Goal: Task Accomplishment & Management: Manage account settings

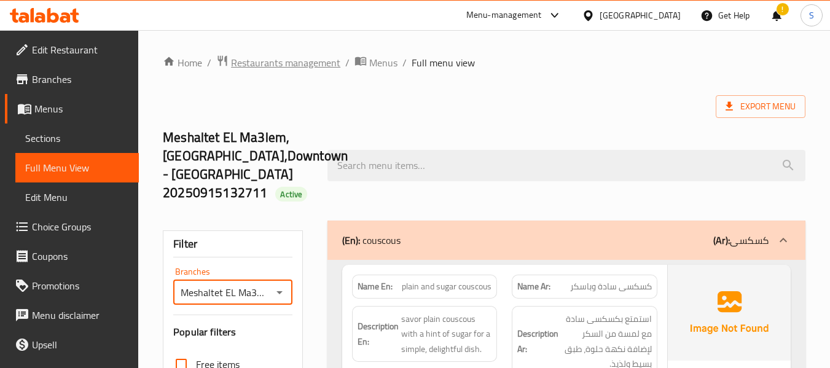
click at [302, 64] on span "Restaurants management" at bounding box center [285, 62] width 109 height 15
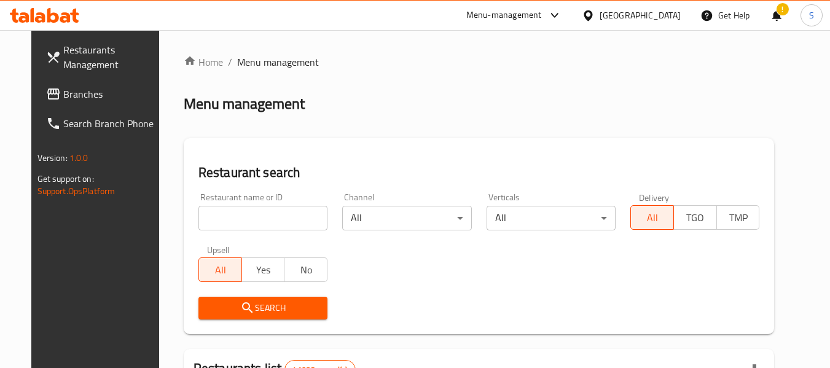
click at [252, 226] on input "search" at bounding box center [262, 218] width 129 height 25
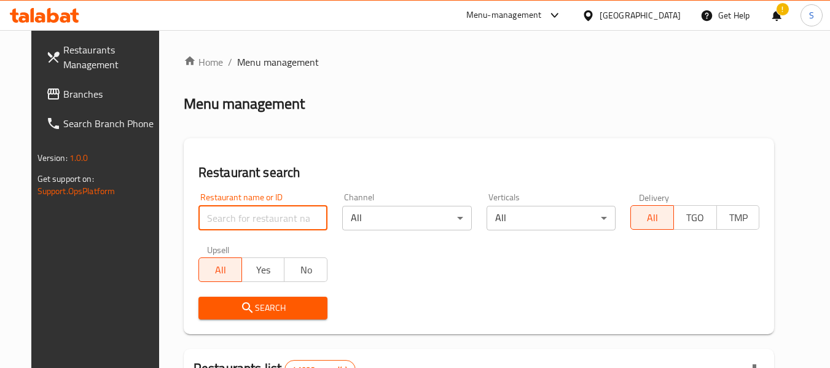
paste input "706016"
type input "706016"
click button "Search" at bounding box center [262, 308] width 129 height 23
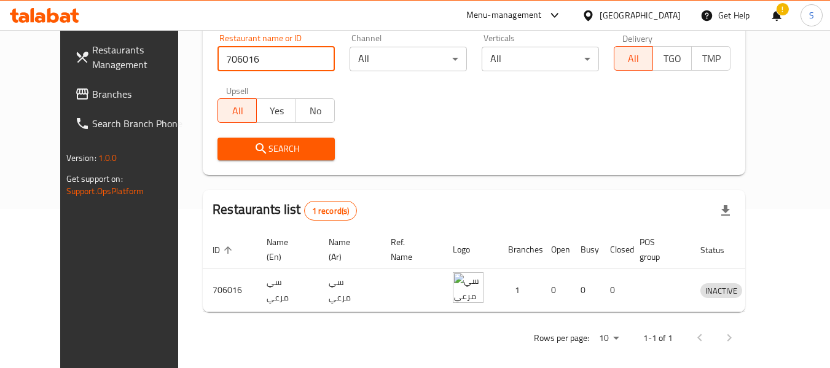
scroll to position [170, 0]
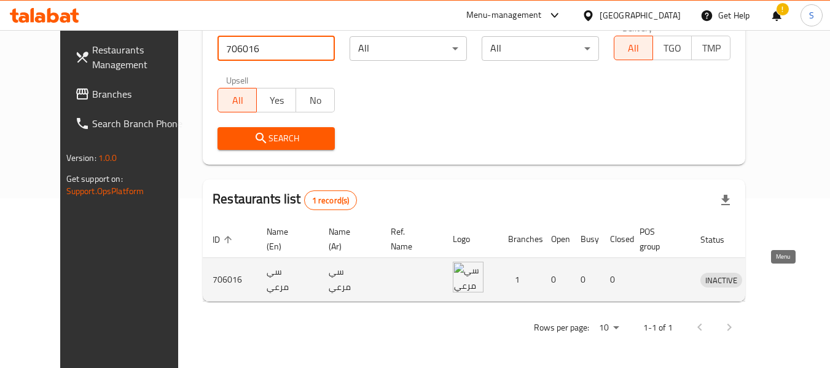
click at [779, 276] on icon "enhanced table" at bounding box center [774, 280] width 14 height 10
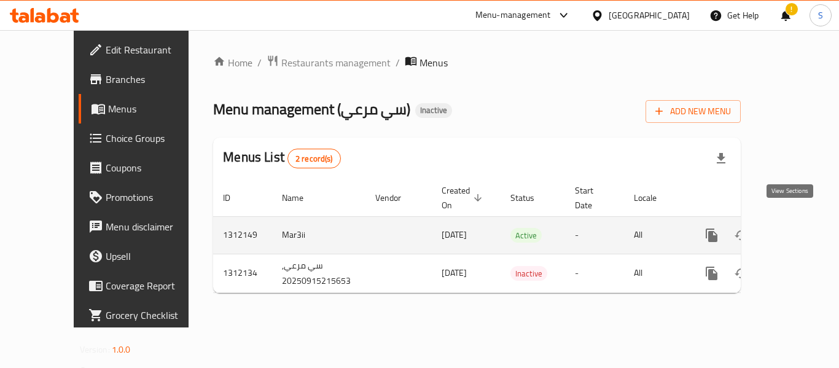
click at [795, 228] on icon "enhanced table" at bounding box center [800, 235] width 15 height 15
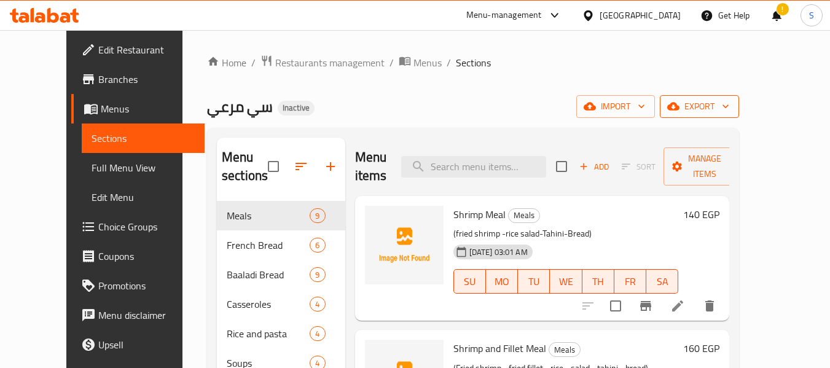
click at [729, 113] on span "export" at bounding box center [699, 106] width 60 height 15
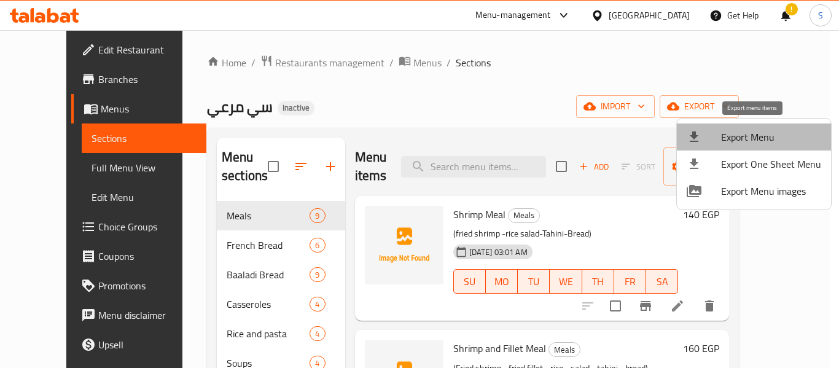
click at [763, 130] on span "Export Menu" at bounding box center [771, 137] width 100 height 15
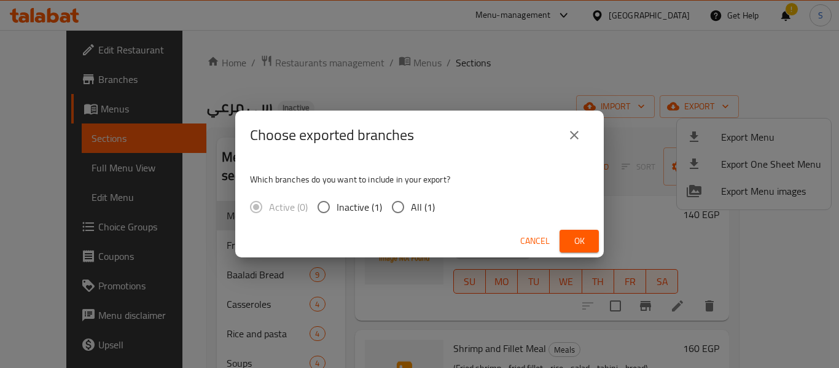
click at [418, 207] on span "All (1)" at bounding box center [423, 207] width 24 height 15
click at [411, 207] on input "All (1)" at bounding box center [398, 207] width 26 height 26
radio input "true"
click at [571, 238] on span "Ok" at bounding box center [579, 240] width 20 height 15
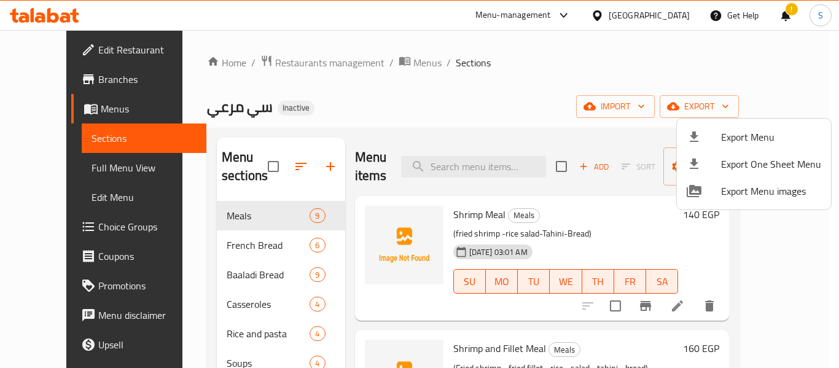
click at [169, 181] on div at bounding box center [419, 184] width 839 height 368
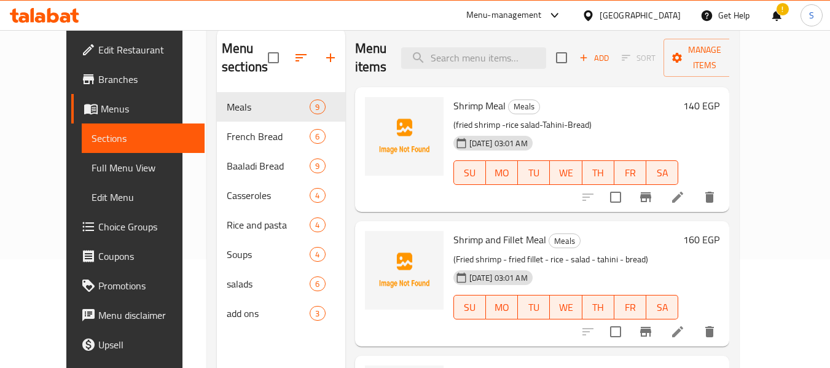
scroll to position [123, 0]
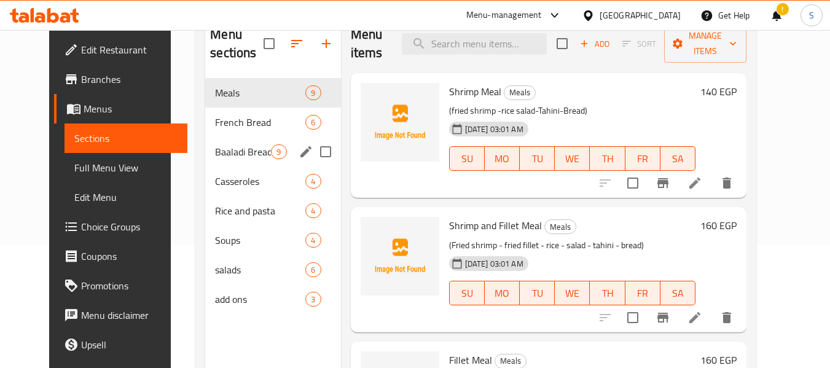
click at [215, 157] on span "Baaladi Bread" at bounding box center [243, 151] width 56 height 15
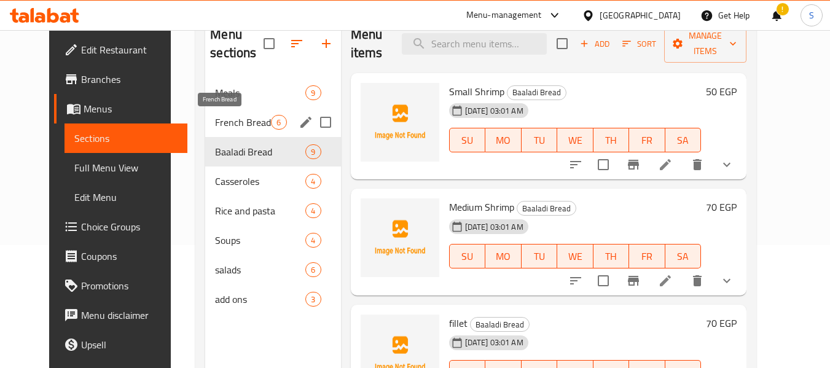
click at [215, 125] on span "French Bread" at bounding box center [243, 122] width 56 height 15
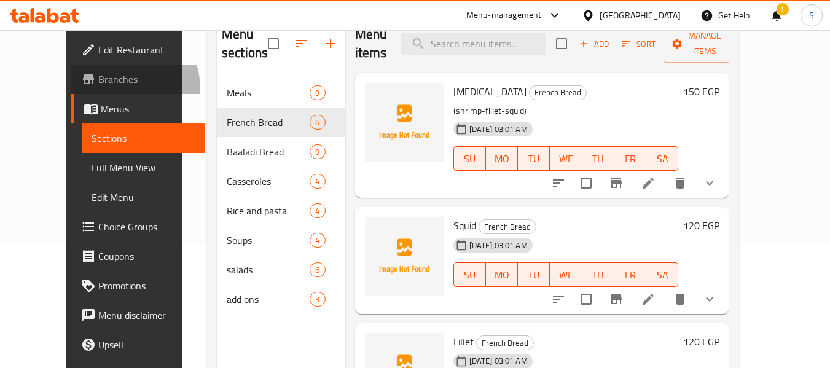
click at [71, 88] on link "Branches" at bounding box center [138, 78] width 134 height 29
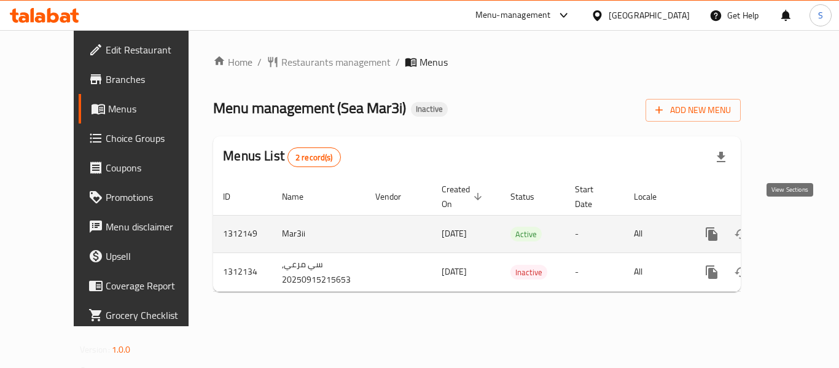
click at [795, 228] on icon "enhanced table" at bounding box center [800, 233] width 11 height 11
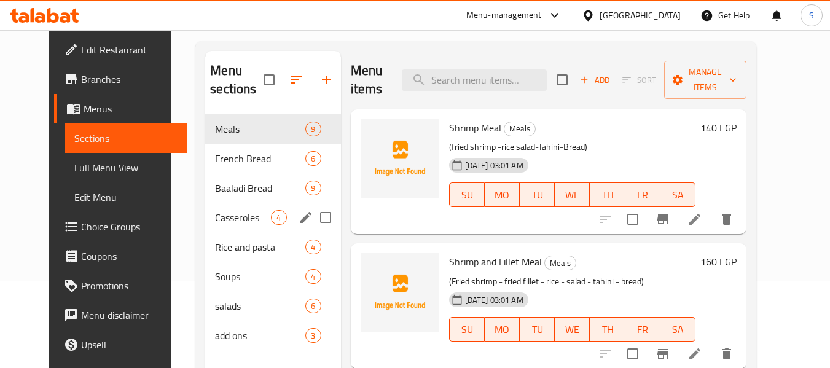
scroll to position [123, 0]
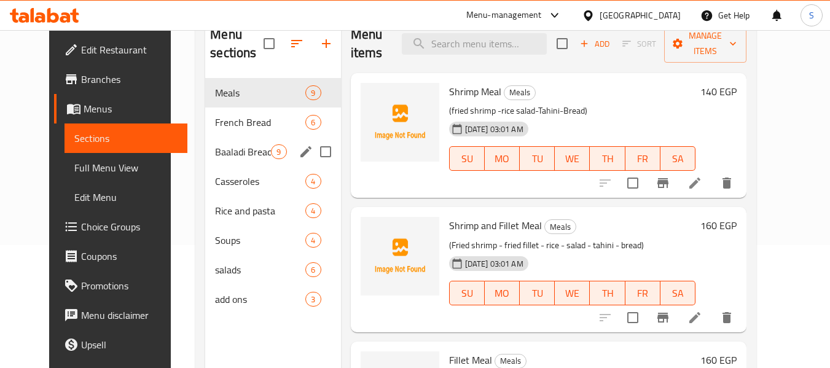
click at [205, 165] on div "Baaladi Bread 9" at bounding box center [272, 151] width 135 height 29
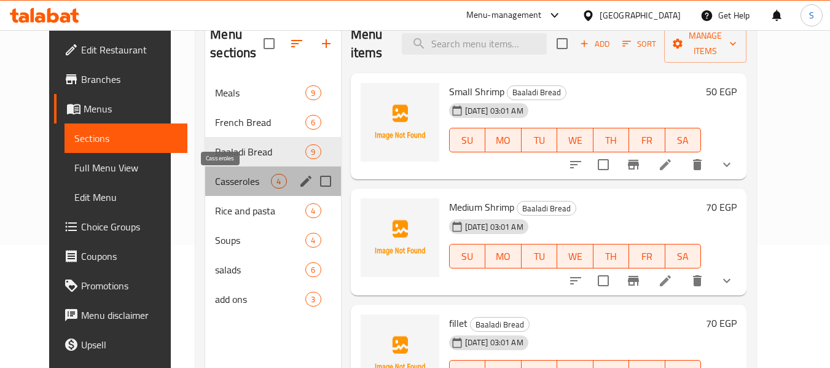
click at [215, 185] on span "Casseroles" at bounding box center [243, 181] width 56 height 15
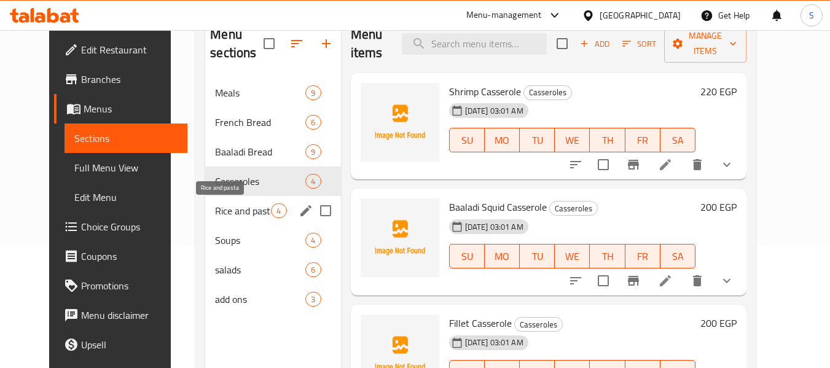
click at [215, 208] on span "Rice and pasta" at bounding box center [243, 210] width 56 height 15
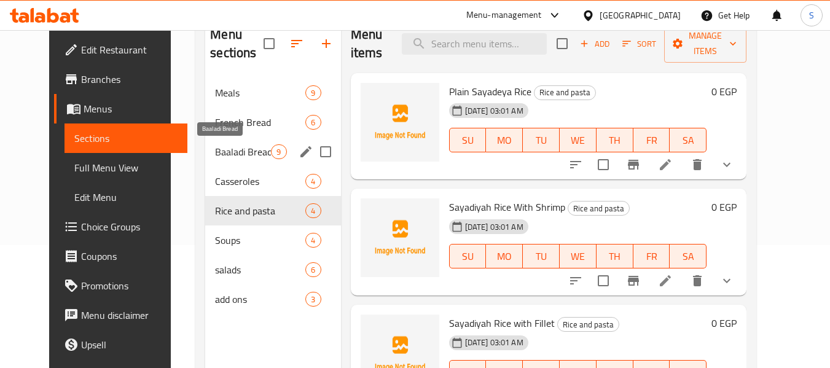
click at [220, 154] on span "Baaladi Bread" at bounding box center [243, 151] width 56 height 15
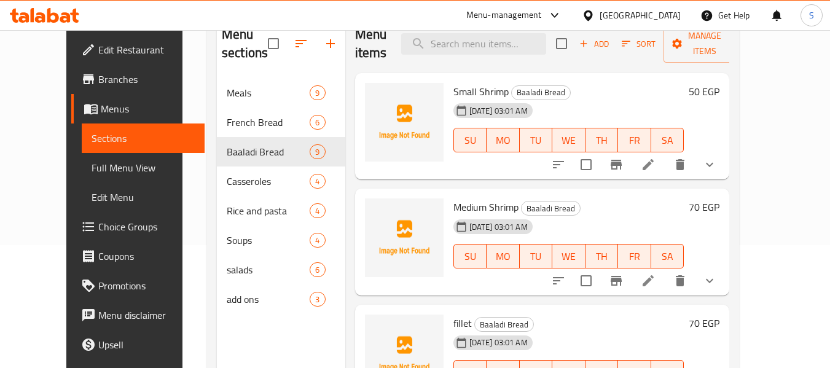
click at [660, 15] on div "[GEOGRAPHIC_DATA]" at bounding box center [639, 16] width 81 height 14
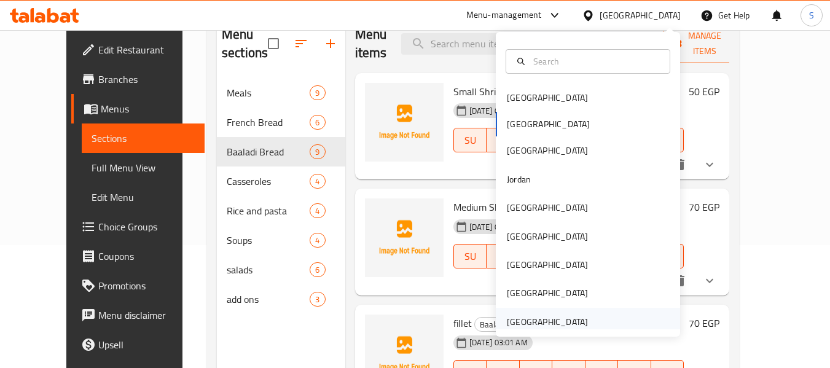
click at [544, 311] on div "United Arab Emirates" at bounding box center [547, 322] width 101 height 28
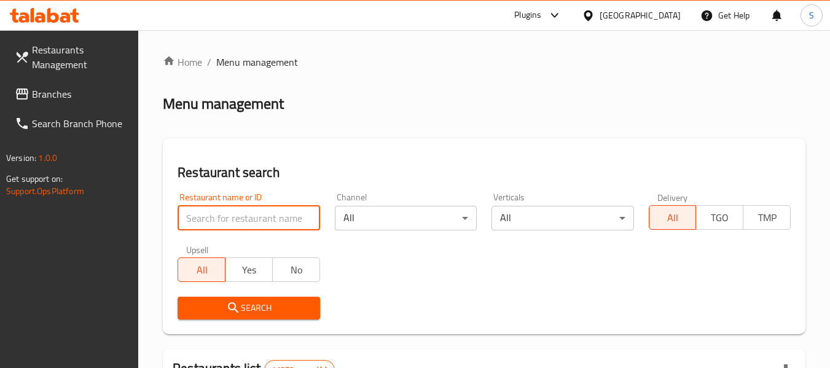
click at [246, 225] on input "search" at bounding box center [249, 218] width 142 height 25
paste input "26225"
type input "26225"
click button "Search" at bounding box center [249, 308] width 142 height 23
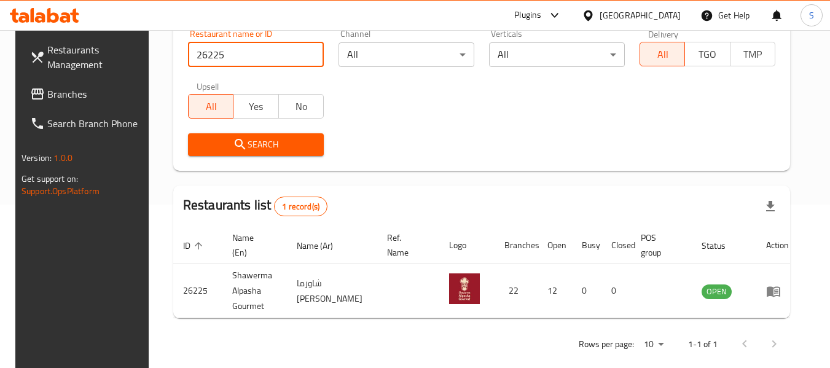
scroll to position [165, 0]
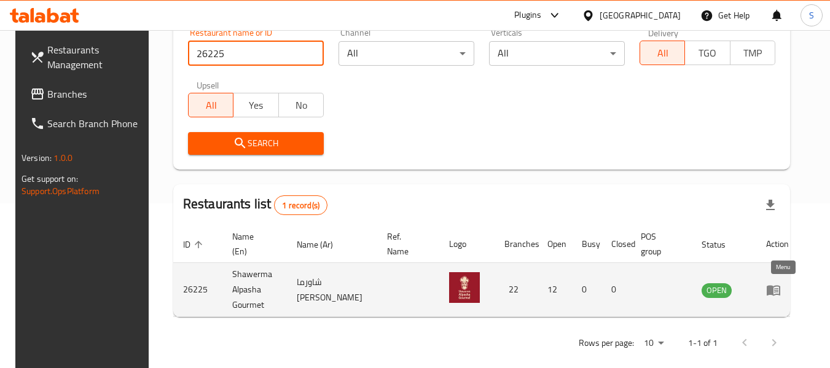
click at [781, 289] on icon "enhanced table" at bounding box center [773, 290] width 15 height 15
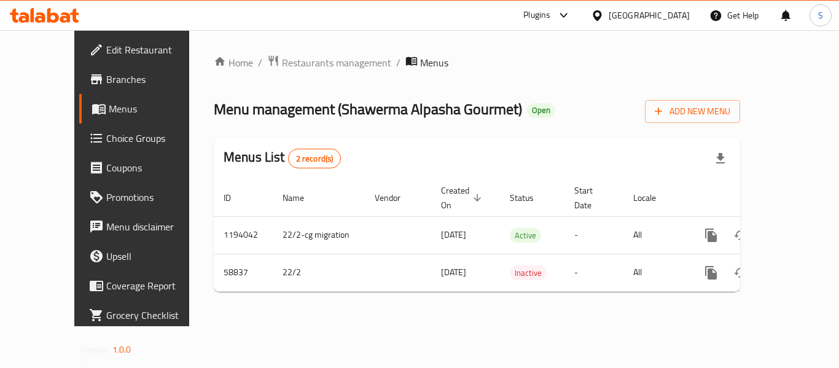
click at [106, 76] on span "Branches" at bounding box center [155, 79] width 98 height 15
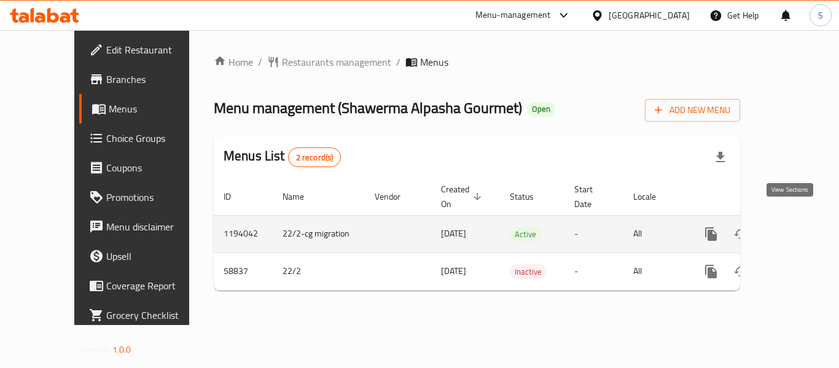
click at [794, 227] on icon "enhanced table" at bounding box center [799, 234] width 15 height 15
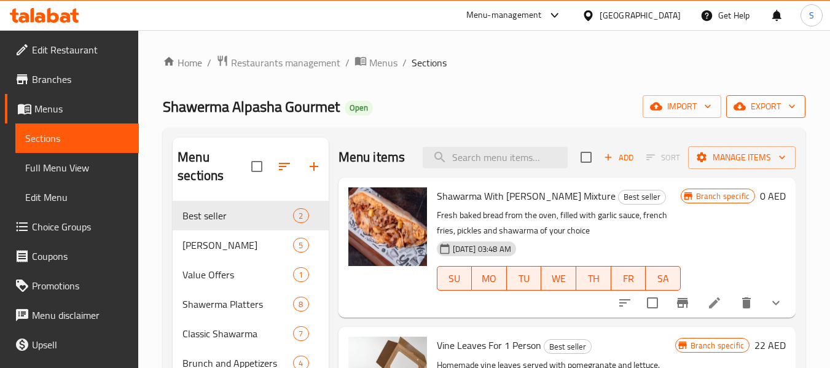
click at [766, 106] on span "export" at bounding box center [766, 106] width 60 height 15
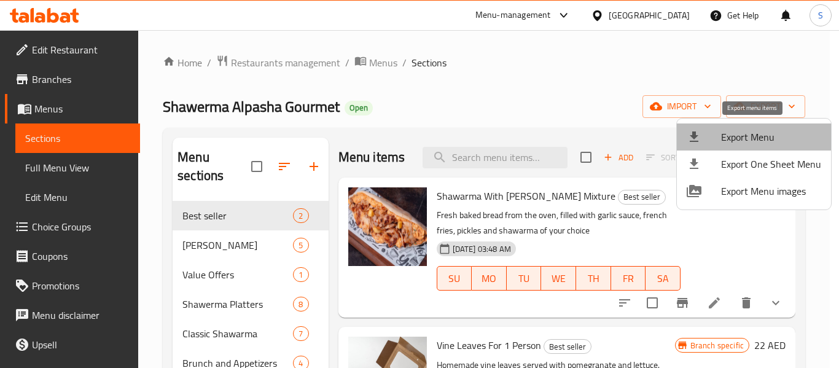
click at [757, 127] on li "Export Menu" at bounding box center [754, 136] width 154 height 27
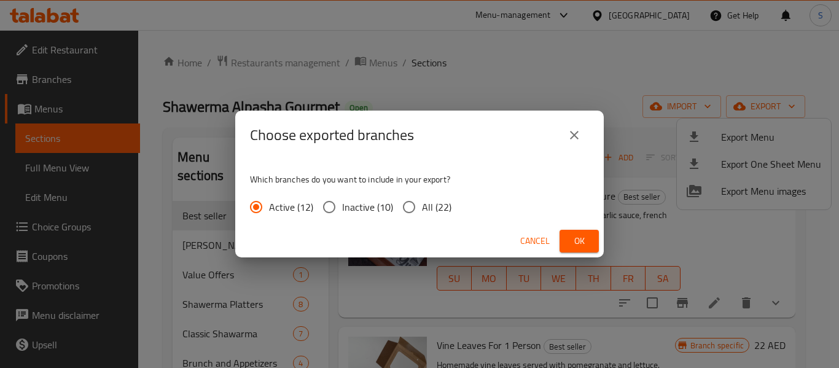
drag, startPoint x: 432, startPoint y: 208, endPoint x: 514, endPoint y: 219, distance: 82.4
click at [432, 207] on span "All (22)" at bounding box center [436, 207] width 29 height 15
click at [422, 207] on input "All (22)" at bounding box center [409, 207] width 26 height 26
radio input "true"
click at [571, 237] on span "Ok" at bounding box center [579, 240] width 20 height 15
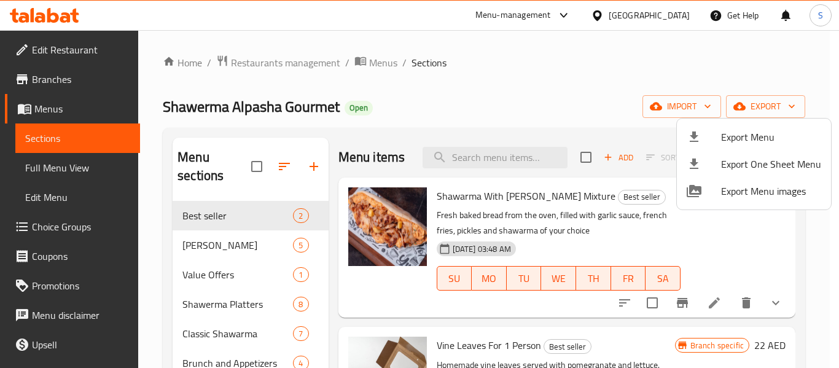
click at [479, 56] on div at bounding box center [419, 184] width 839 height 368
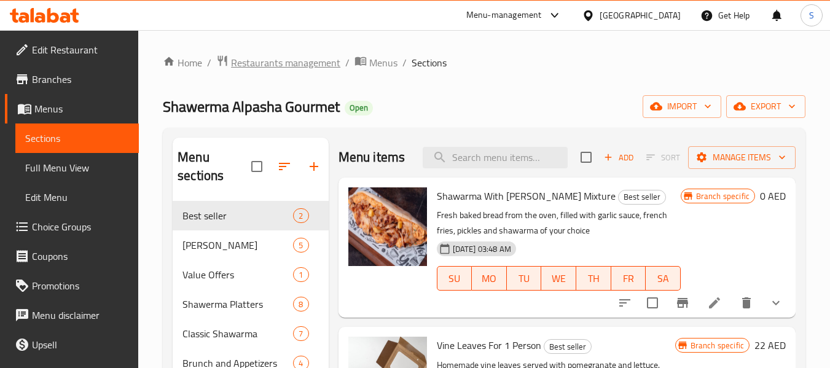
click at [278, 58] on span "Restaurants management" at bounding box center [285, 62] width 109 height 15
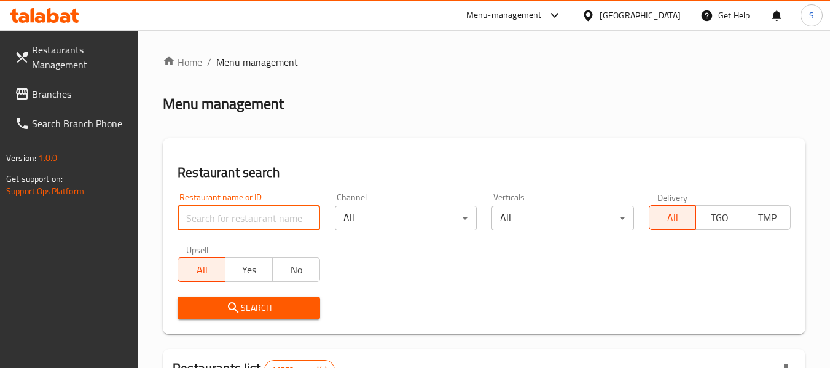
paste input "667552"
type input "667552"
click button "Search" at bounding box center [249, 308] width 142 height 23
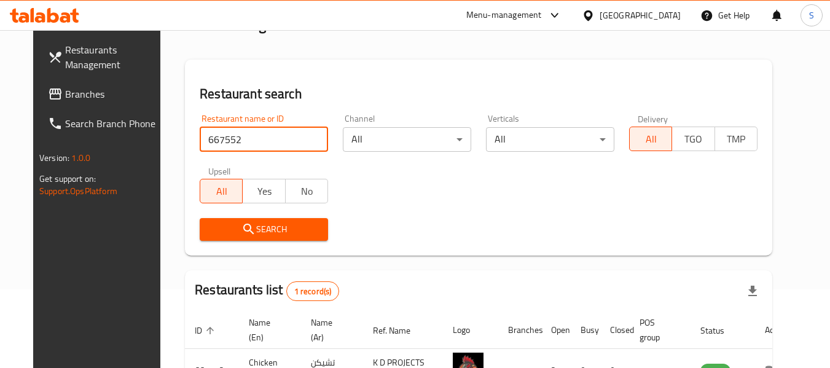
scroll to position [165, 0]
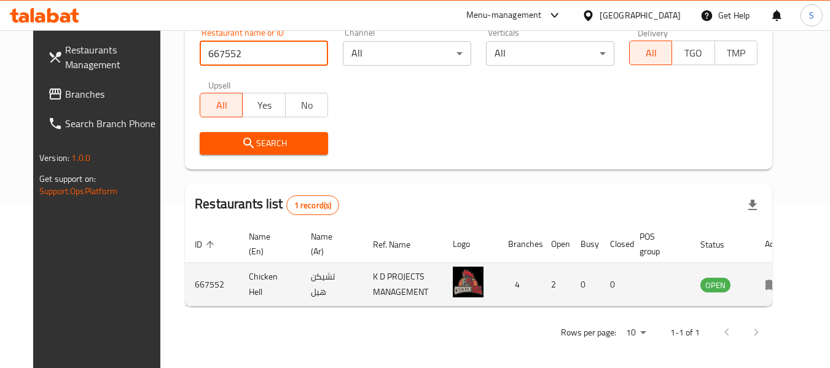
click at [779, 284] on icon "enhanced table" at bounding box center [772, 285] width 14 height 10
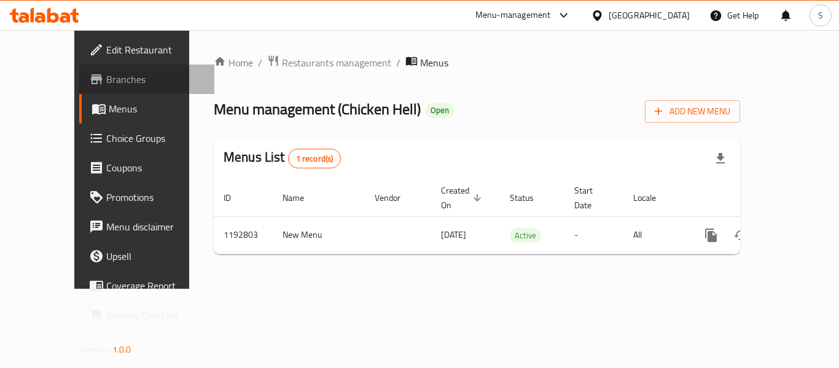
click at [106, 85] on span "Branches" at bounding box center [155, 79] width 98 height 15
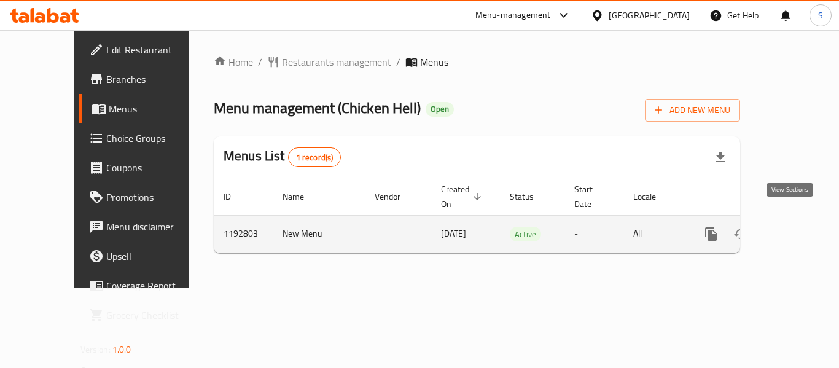
click at [792, 227] on icon "enhanced table" at bounding box center [799, 234] width 15 height 15
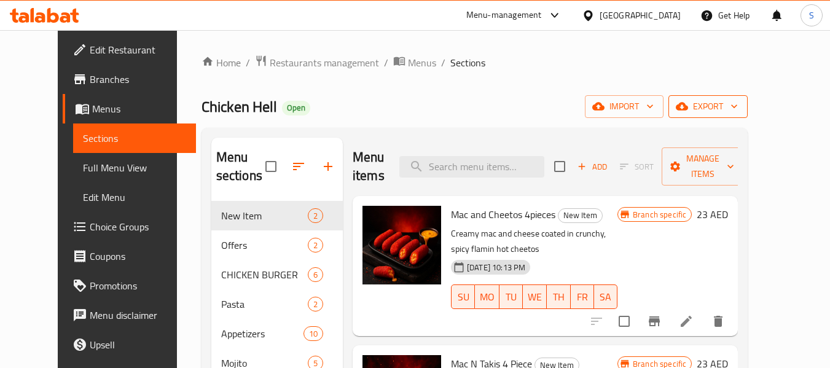
click at [738, 106] on span "export" at bounding box center [708, 106] width 60 height 15
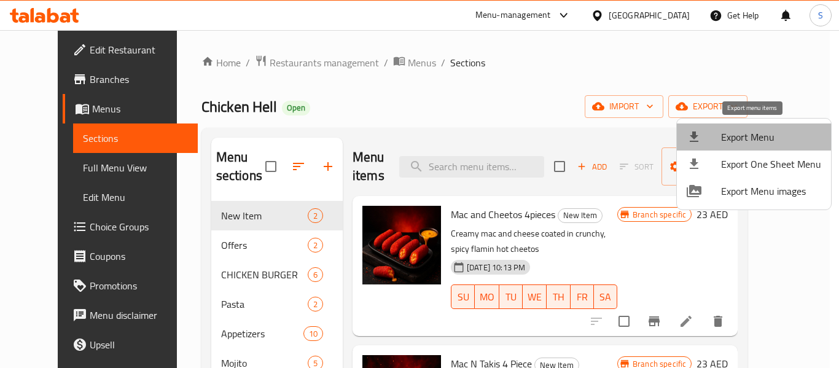
click at [759, 136] on span "Export Menu" at bounding box center [771, 137] width 100 height 15
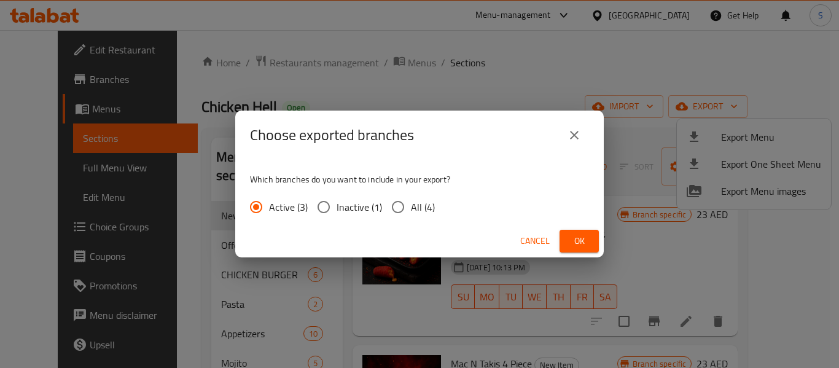
click at [422, 206] on span "All (4)" at bounding box center [423, 207] width 24 height 15
click at [411, 206] on input "All (4)" at bounding box center [398, 207] width 26 height 26
radio input "true"
click at [590, 232] on button "Ok" at bounding box center [579, 241] width 39 height 23
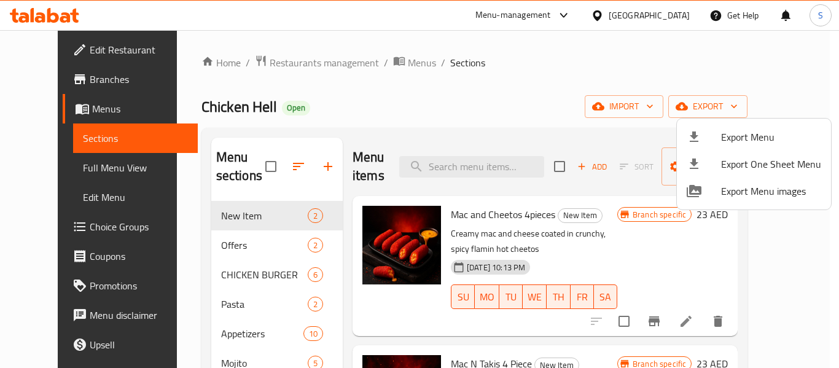
click at [501, 49] on div at bounding box center [419, 184] width 839 height 368
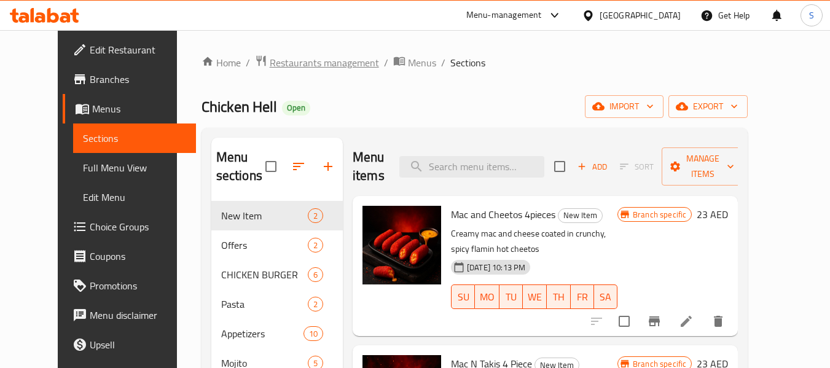
click at [300, 64] on span "Restaurants management" at bounding box center [324, 62] width 109 height 15
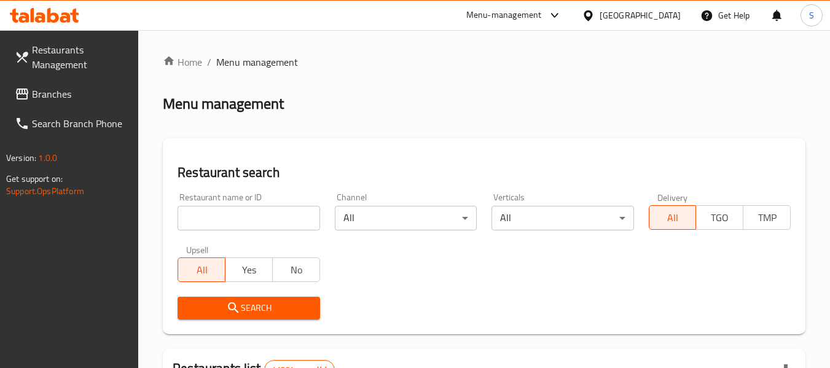
click at [235, 224] on input "search" at bounding box center [249, 218] width 142 height 25
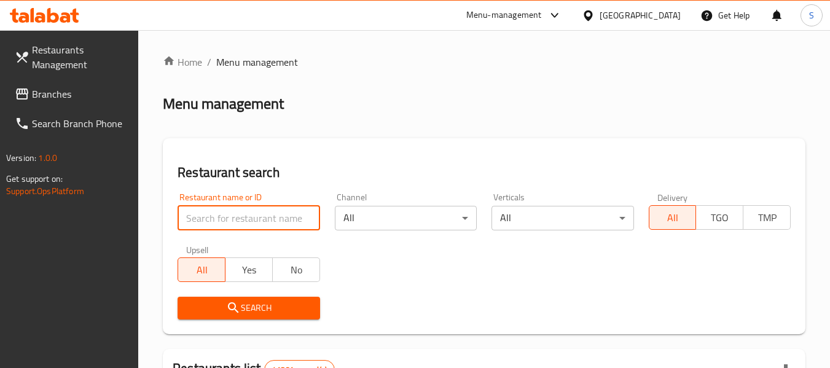
paste input "615051"
type input "615051"
click button "Search" at bounding box center [249, 308] width 142 height 23
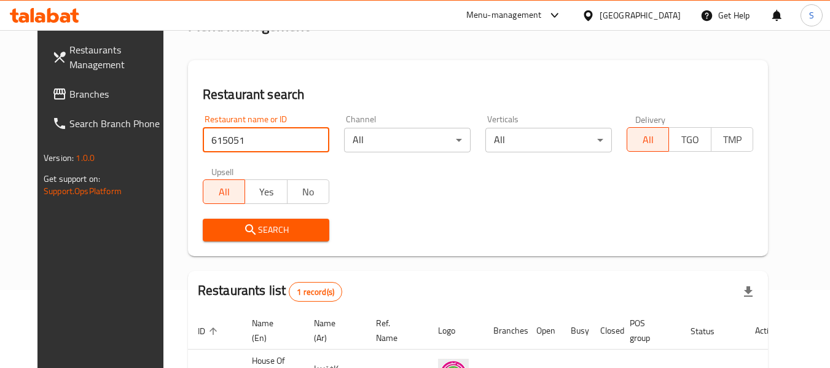
scroll to position [165, 0]
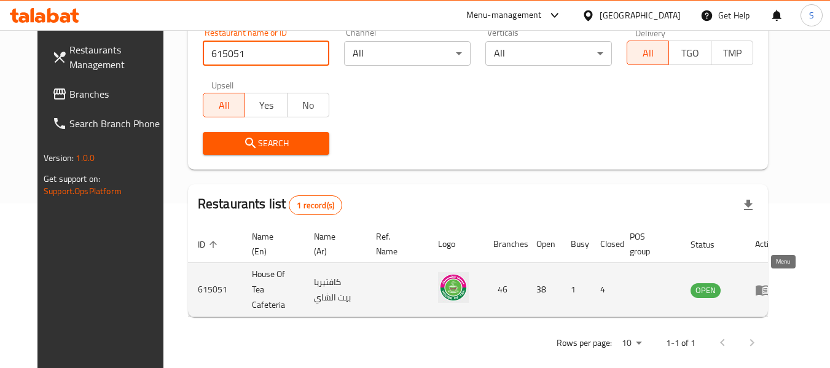
click at [767, 288] on icon "enhanced table" at bounding box center [765, 290] width 4 height 5
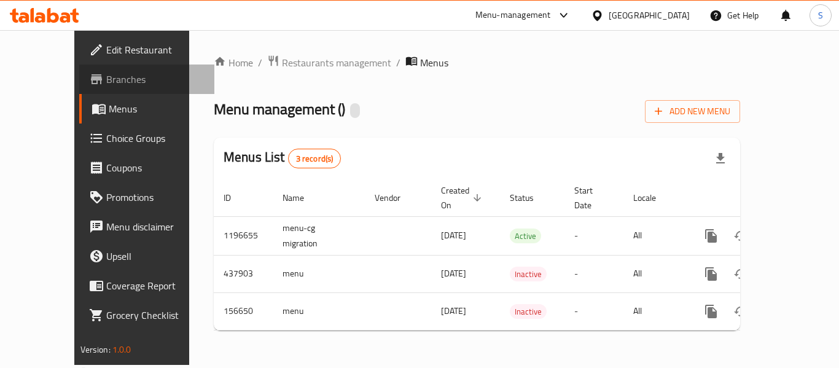
click at [106, 80] on span "Branches" at bounding box center [155, 79] width 98 height 15
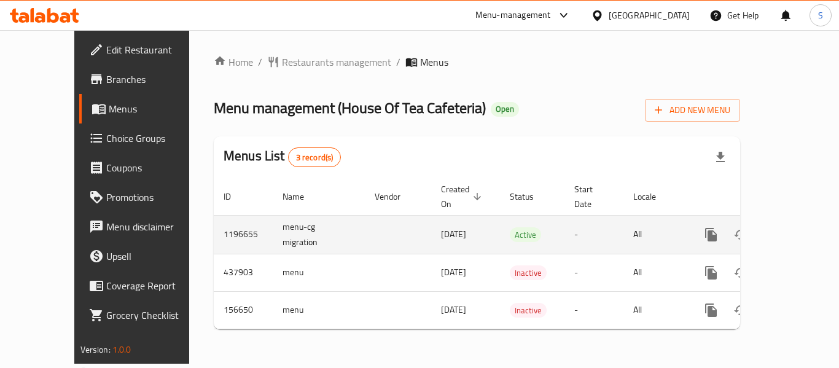
click at [793, 227] on icon "enhanced table" at bounding box center [799, 234] width 15 height 15
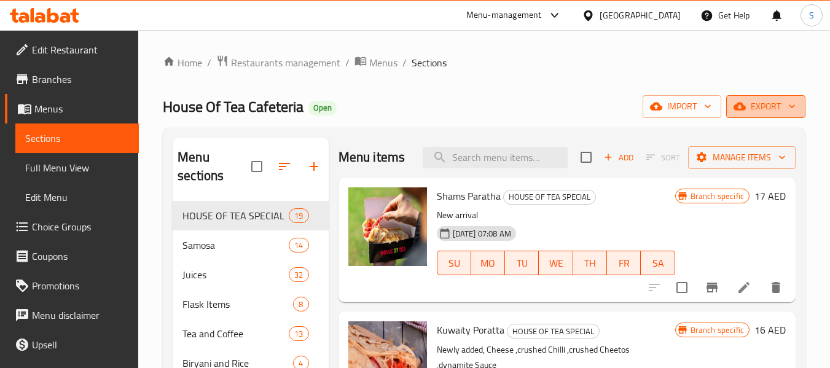
click at [756, 111] on span "export" at bounding box center [766, 106] width 60 height 15
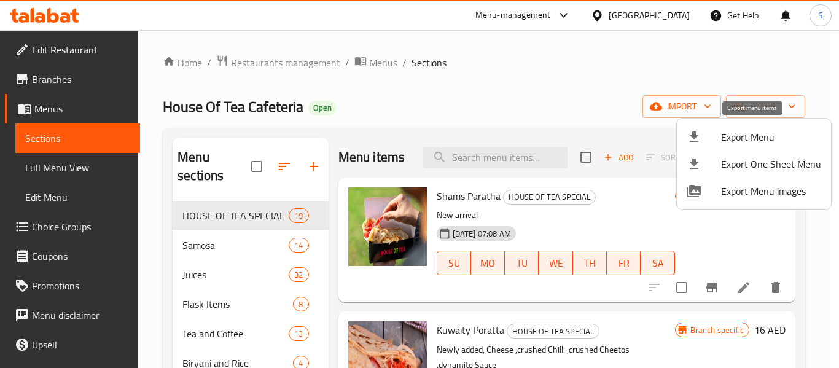
click at [744, 142] on span "Export Menu" at bounding box center [771, 137] width 100 height 15
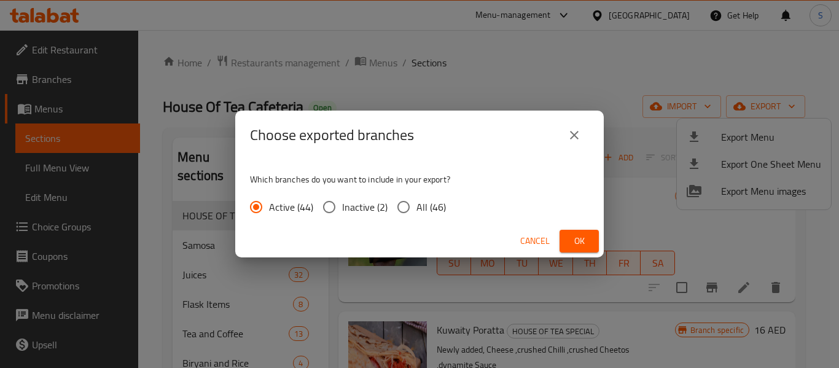
click at [427, 210] on span "All (46)" at bounding box center [430, 207] width 29 height 15
click at [416, 210] on input "All (46)" at bounding box center [404, 207] width 26 height 26
radio input "true"
click at [577, 236] on span "Ok" at bounding box center [579, 240] width 20 height 15
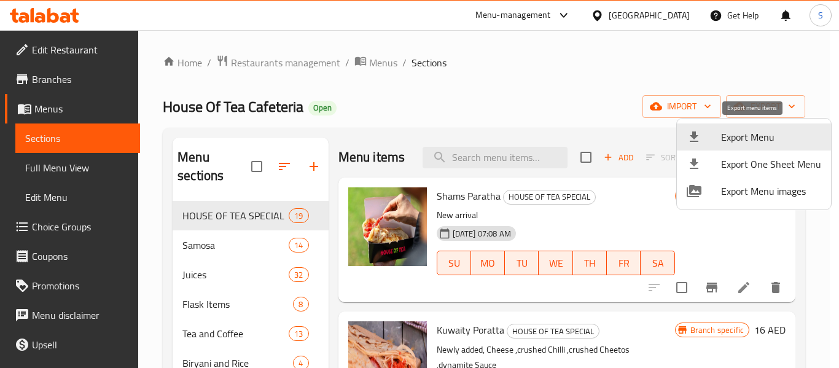
click at [641, 15] on div at bounding box center [419, 184] width 839 height 368
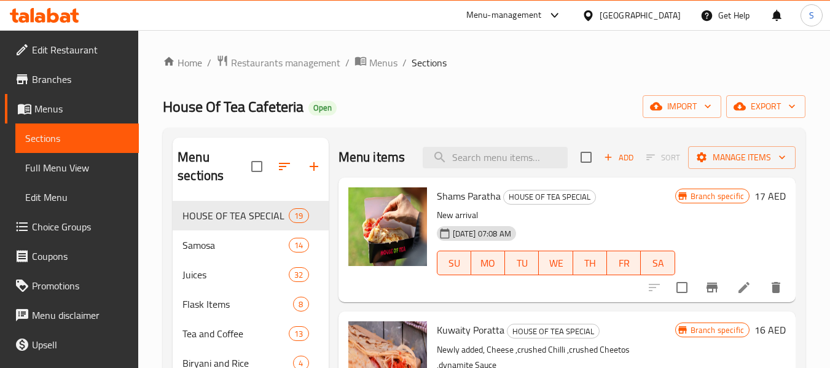
click at [626, 14] on div "United Arab Emirates" at bounding box center [639, 16] width 81 height 14
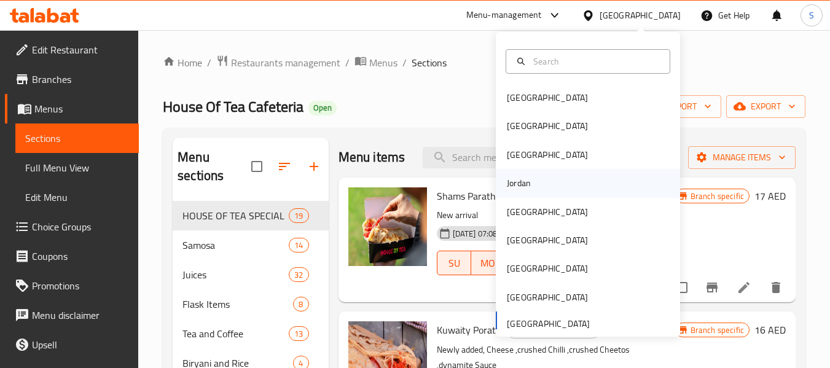
click at [521, 191] on div "Jordan" at bounding box center [519, 183] width 44 height 28
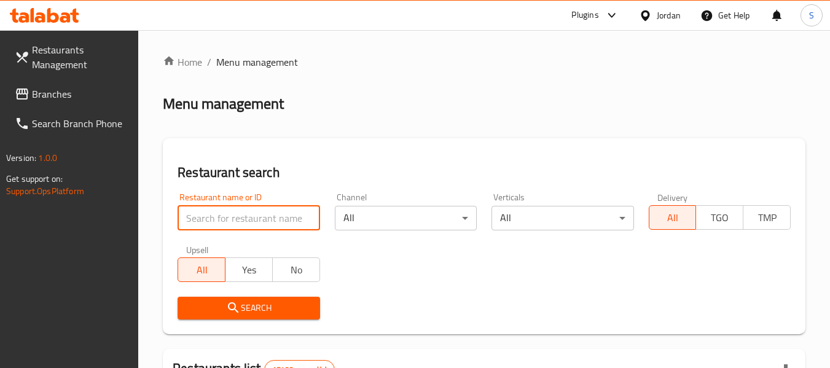
click at [257, 216] on input "search" at bounding box center [249, 218] width 142 height 25
paste input "706030"
type input "706030"
click button "Search" at bounding box center [249, 308] width 142 height 23
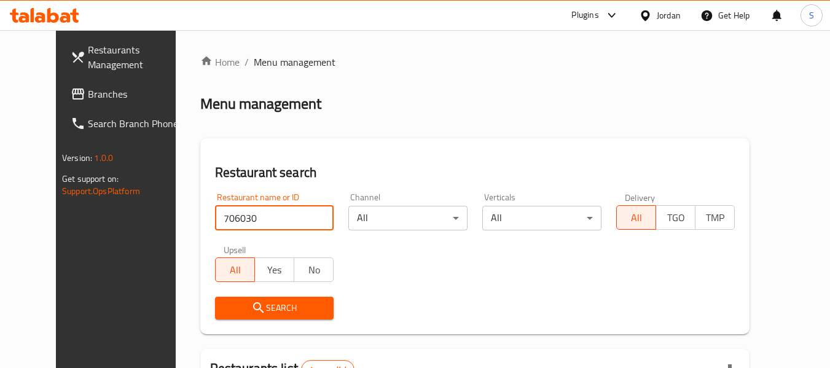
scroll to position [165, 0]
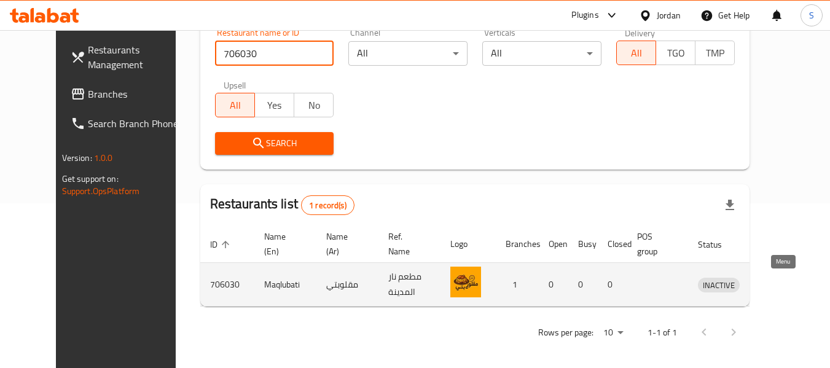
click at [778, 283] on icon "enhanced table" at bounding box center [772, 285] width 14 height 10
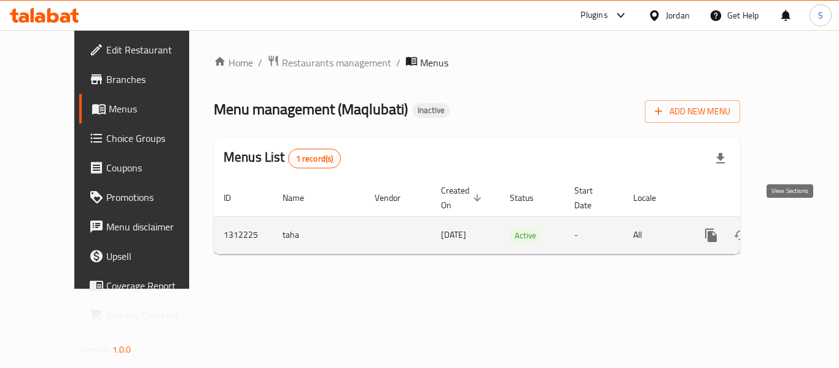
click at [786, 220] on link "enhanced table" at bounding box center [799, 234] width 29 height 29
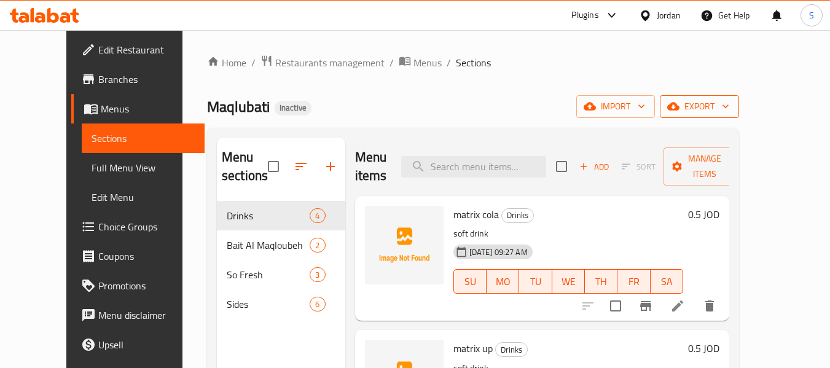
click at [729, 105] on span "export" at bounding box center [699, 106] width 60 height 15
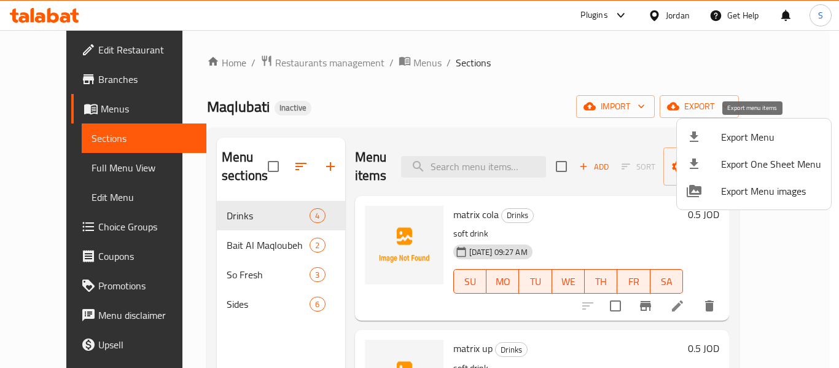
click at [763, 136] on span "Export Menu" at bounding box center [771, 137] width 100 height 15
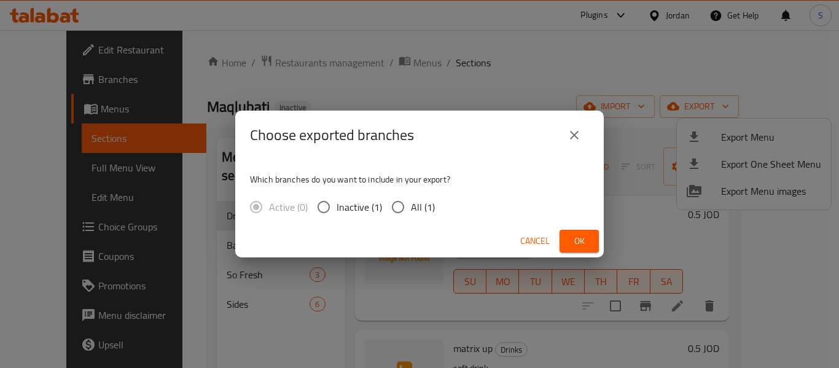
click at [400, 212] on input "All (1)" at bounding box center [398, 207] width 26 height 26
radio input "true"
click at [588, 238] on span "Ok" at bounding box center [579, 240] width 20 height 15
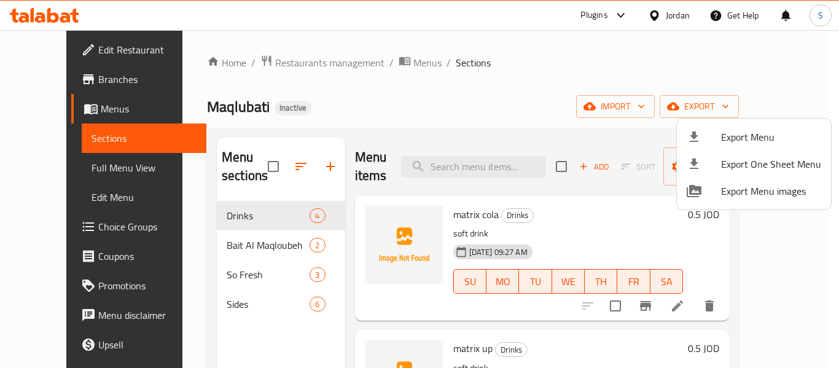
click at [497, 47] on div at bounding box center [419, 184] width 839 height 368
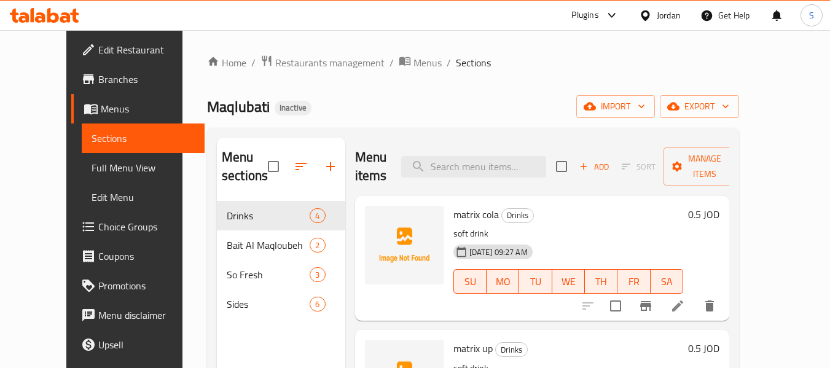
drag, startPoint x: 66, startPoint y: 49, endPoint x: 245, endPoint y: 31, distance: 179.6
click at [98, 49] on span "Edit Restaurant" at bounding box center [146, 49] width 97 height 15
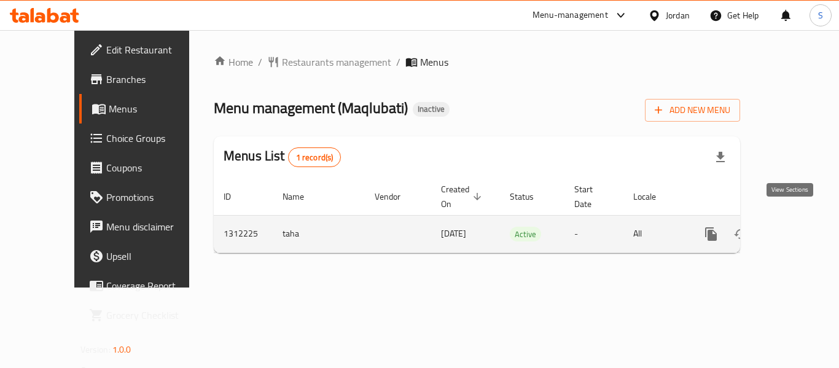
click at [792, 227] on icon "enhanced table" at bounding box center [799, 234] width 15 height 15
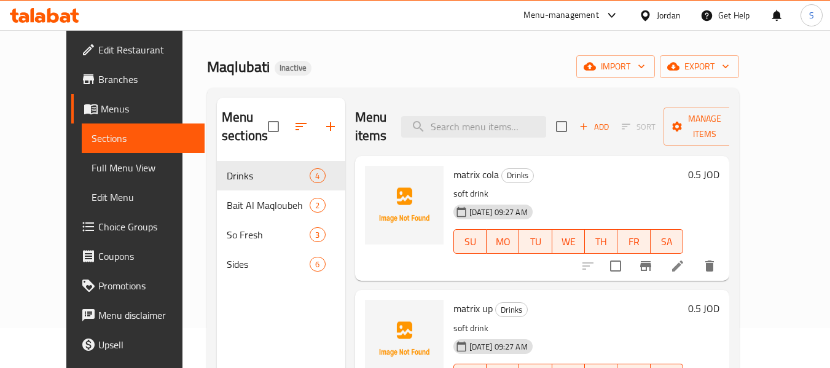
scroll to position [61, 0]
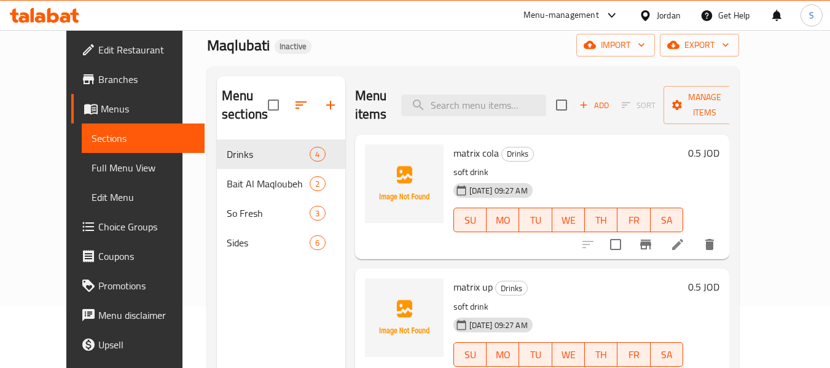
click at [92, 166] on span "Full Menu View" at bounding box center [144, 167] width 104 height 15
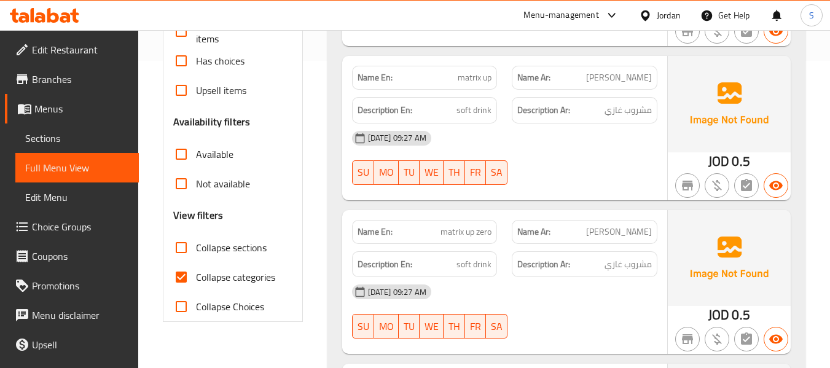
scroll to position [369, 0]
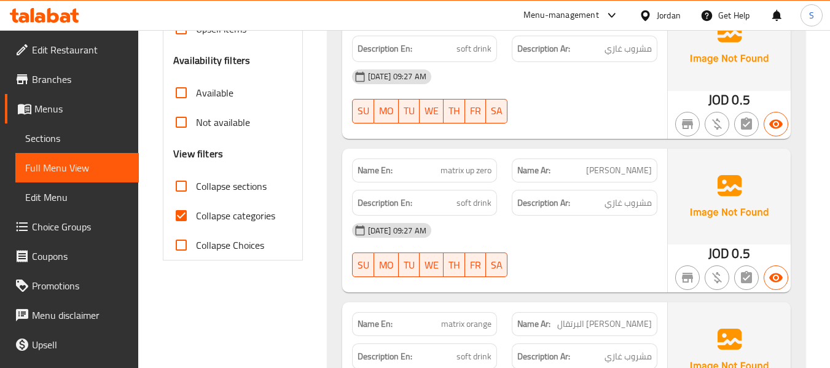
click at [200, 213] on span "Collapse categories" at bounding box center [235, 215] width 79 height 15
click at [196, 213] on input "Collapse categories" at bounding box center [180, 215] width 29 height 29
checkbox input "false"
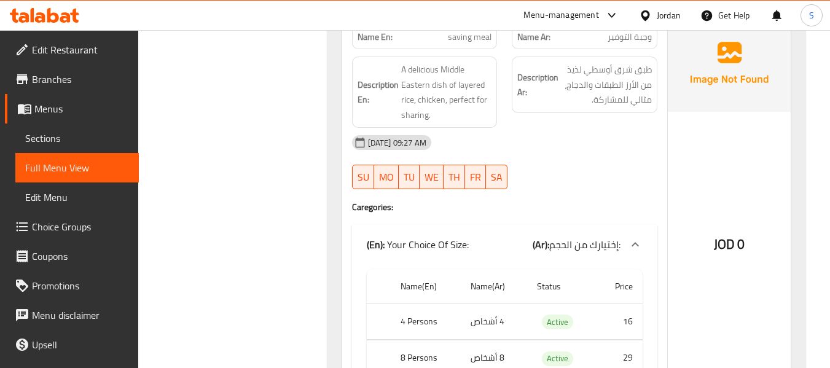
scroll to position [1290, 0]
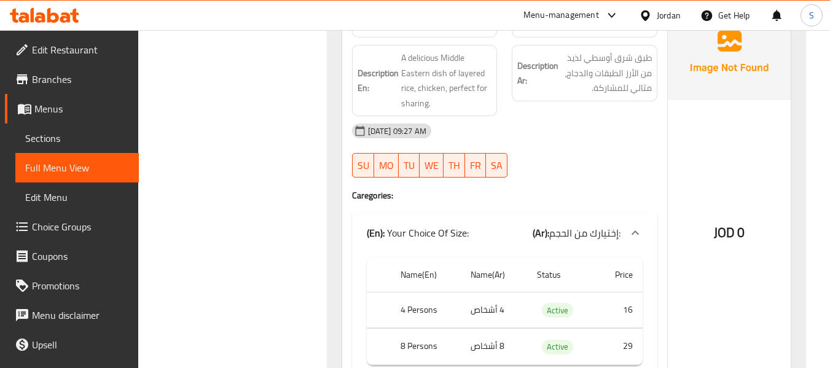
click at [337, 124] on div "Name En: meal Name Ar: وجبة Description En: A delicious Middle Eastern dish of …" at bounding box center [566, 8] width 478 height 821
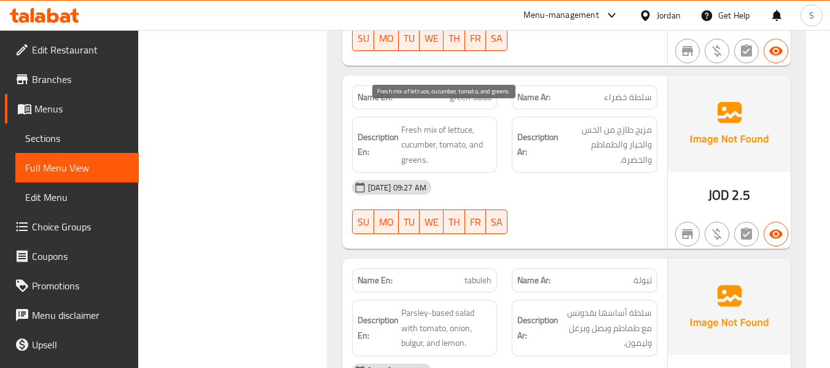
scroll to position [3213, 0]
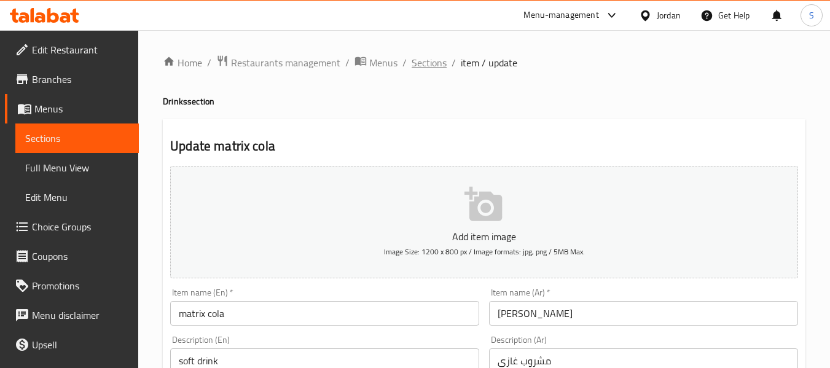
click at [412, 62] on span "Sections" at bounding box center [429, 62] width 35 height 15
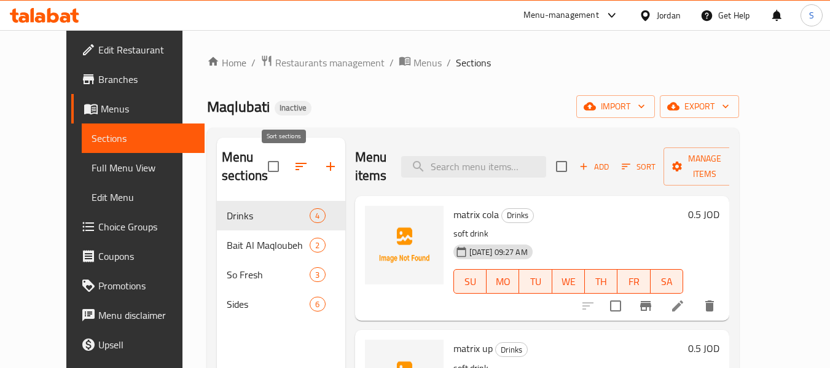
click at [295, 163] on icon "button" at bounding box center [300, 166] width 11 height 7
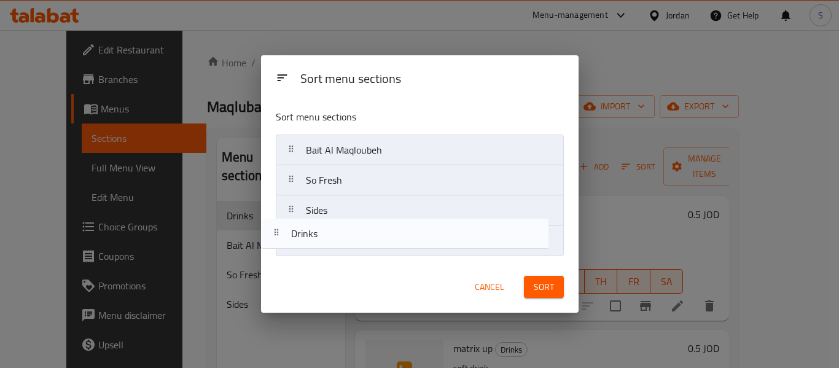
drag, startPoint x: 359, startPoint y: 155, endPoint x: 343, endPoint y: 251, distance: 97.7
click at [343, 251] on nav "Drinks Bait Al Maqloubeh So Fresh Sides" at bounding box center [420, 196] width 288 height 122
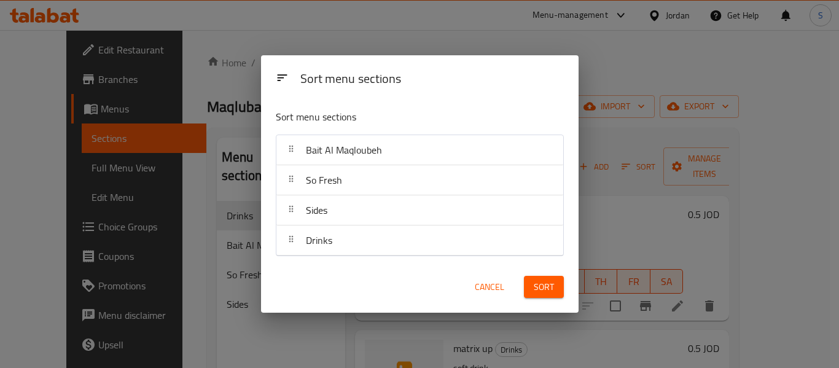
click at [547, 288] on span "Sort" at bounding box center [544, 286] width 20 height 15
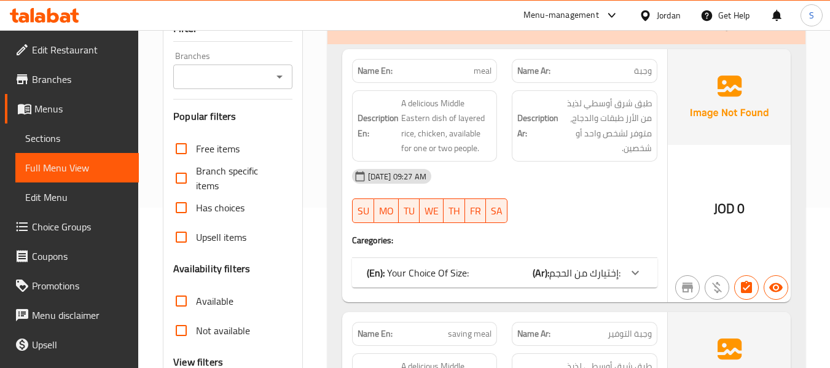
scroll to position [246, 0]
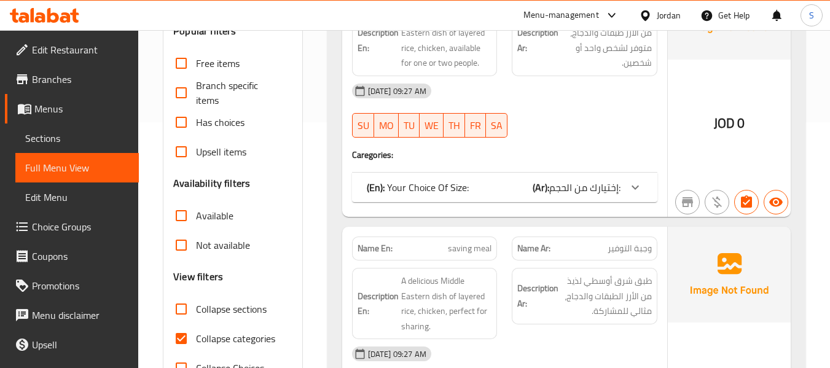
click at [236, 338] on span "Collapse categories" at bounding box center [235, 338] width 79 height 15
click at [196, 338] on input "Collapse categories" at bounding box center [180, 338] width 29 height 29
checkbox input "false"
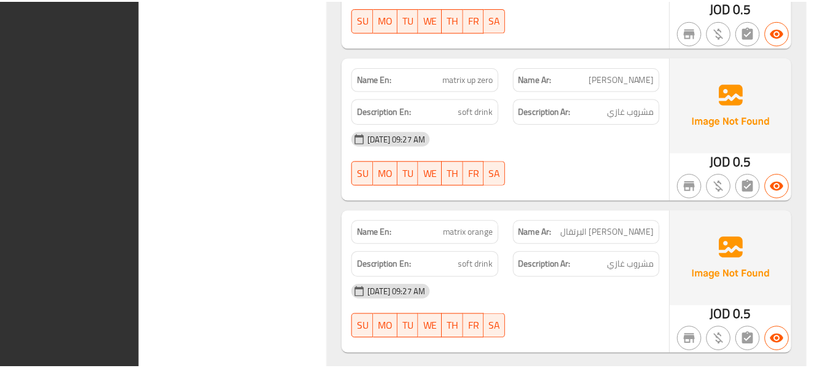
scroll to position [3199, 0]
